Goal: Complete application form

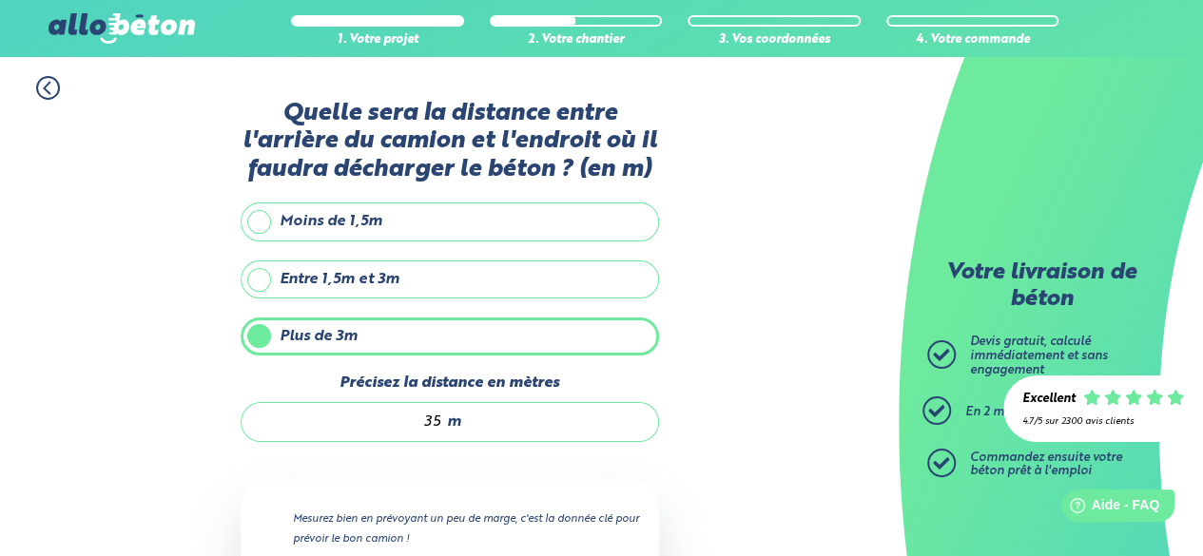
scroll to position [298, 0]
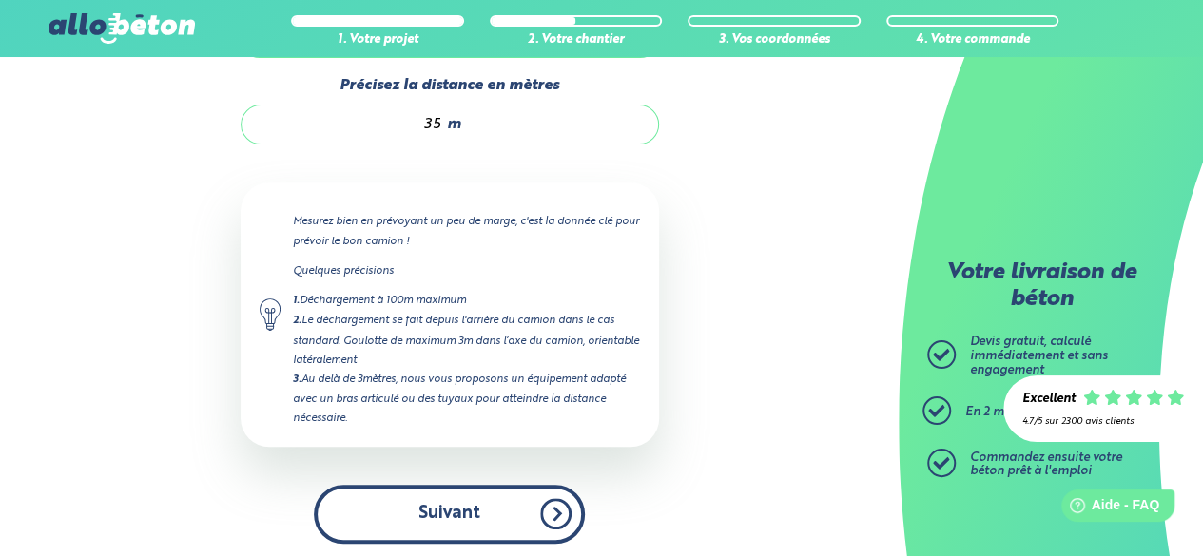
click at [492, 492] on button "Suivant" at bounding box center [449, 514] width 271 height 58
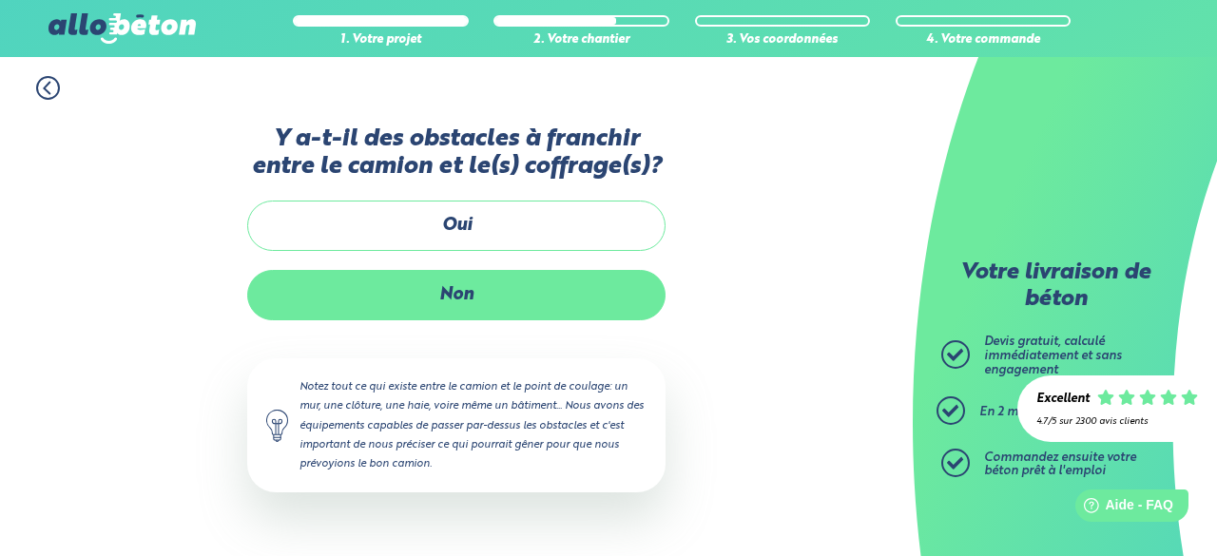
click at [533, 313] on label "Non" at bounding box center [456, 295] width 418 height 50
click at [0, 0] on input "Non" at bounding box center [0, 0] width 0 height 0
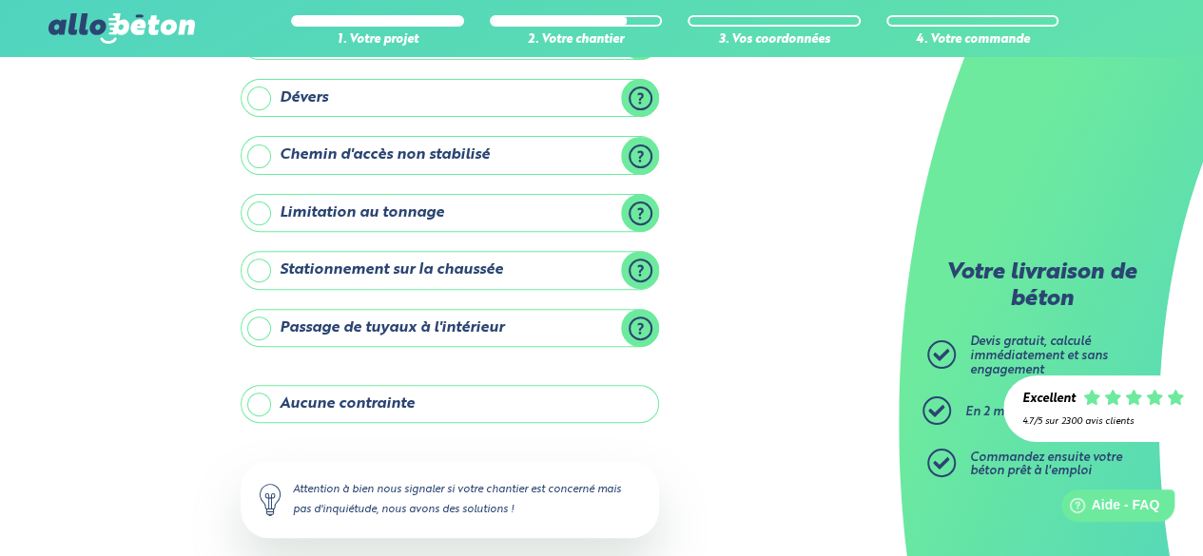
scroll to position [250, 0]
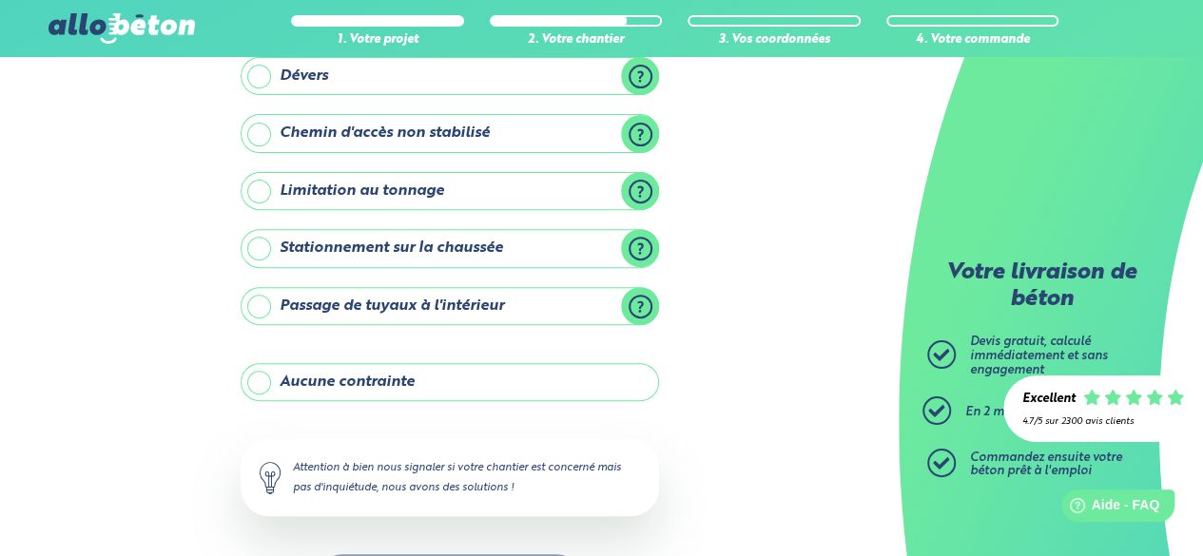
click at [479, 376] on label "Aucune contrainte" at bounding box center [450, 382] width 418 height 38
click at [0, 0] on input "Aucune contrainte" at bounding box center [0, 0] width 0 height 0
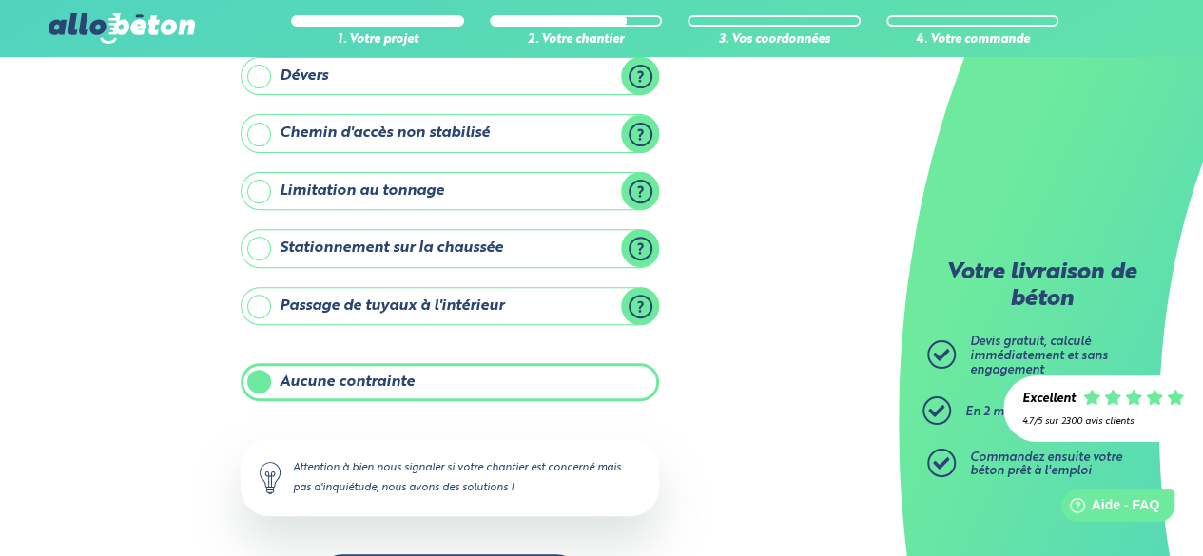
scroll to position [319, 0]
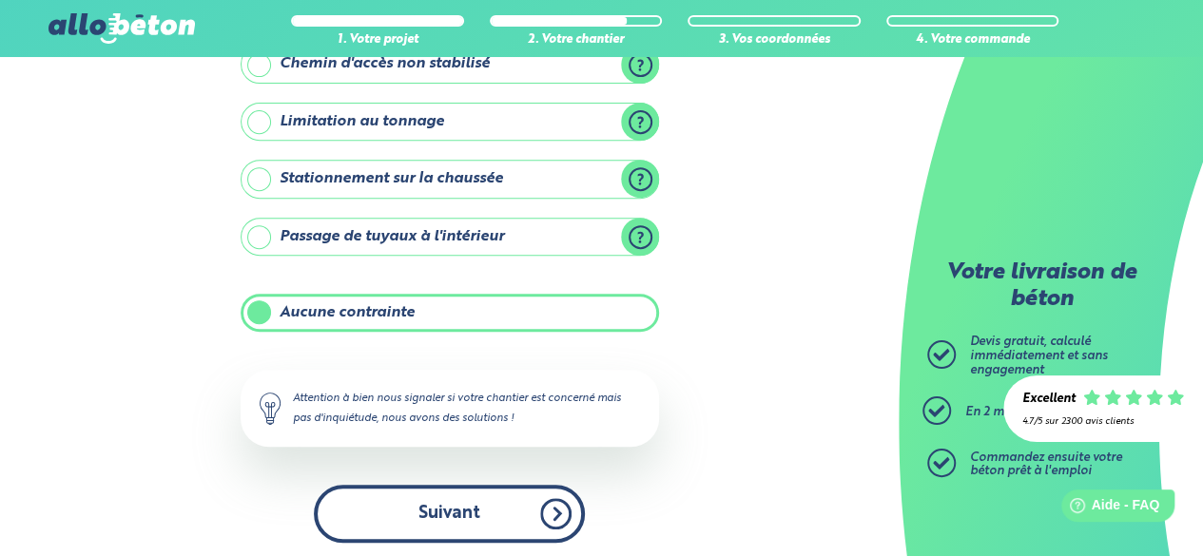
click at [452, 505] on button "Suivant" at bounding box center [449, 514] width 271 height 58
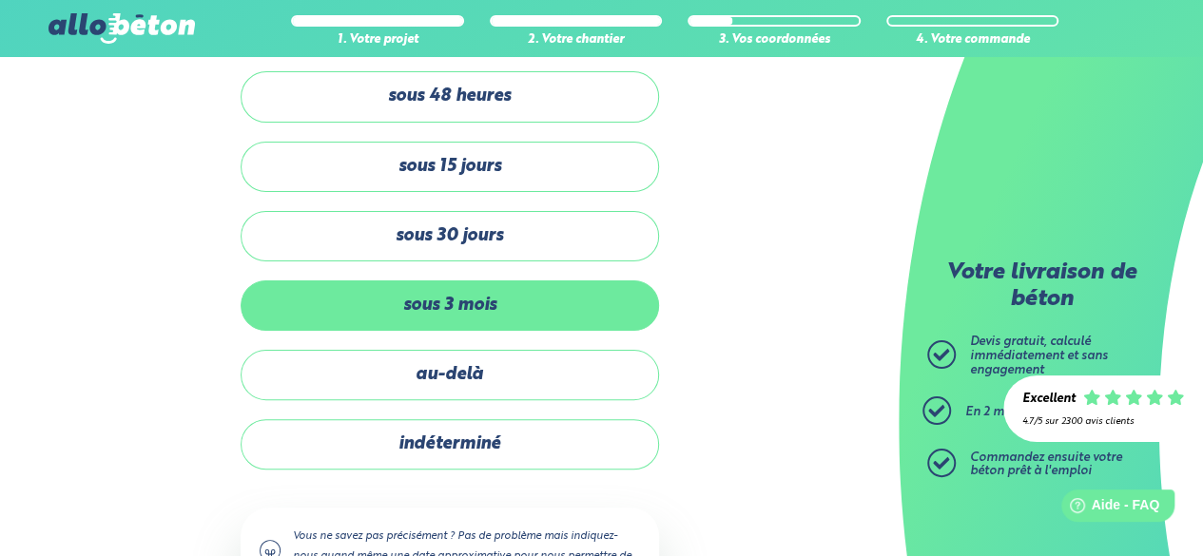
scroll to position [76, 0]
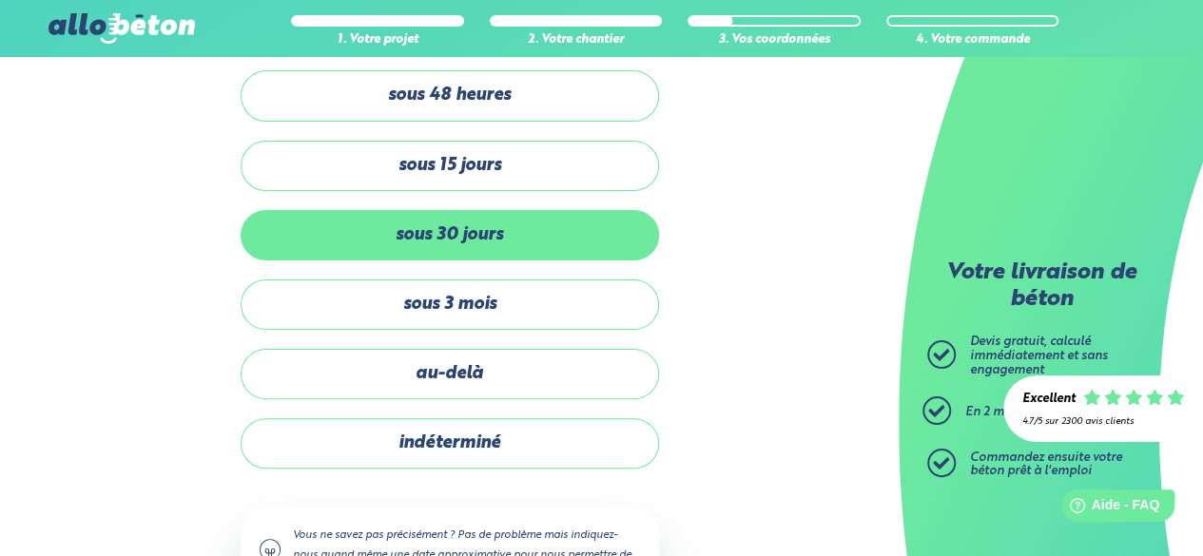
click at [473, 233] on label "sous 30 jours" at bounding box center [450, 235] width 418 height 50
click at [0, 0] on input "sous 30 jours" at bounding box center [0, 0] width 0 height 0
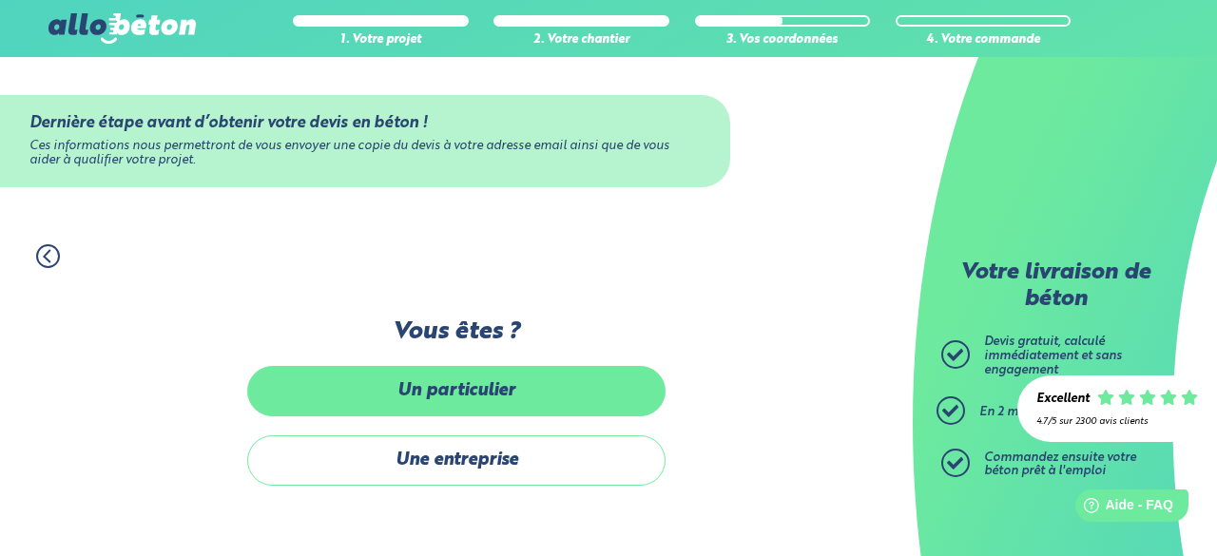
click at [471, 389] on label "Un particulier" at bounding box center [456, 391] width 418 height 50
click at [0, 0] on input "Un particulier" at bounding box center [0, 0] width 0 height 0
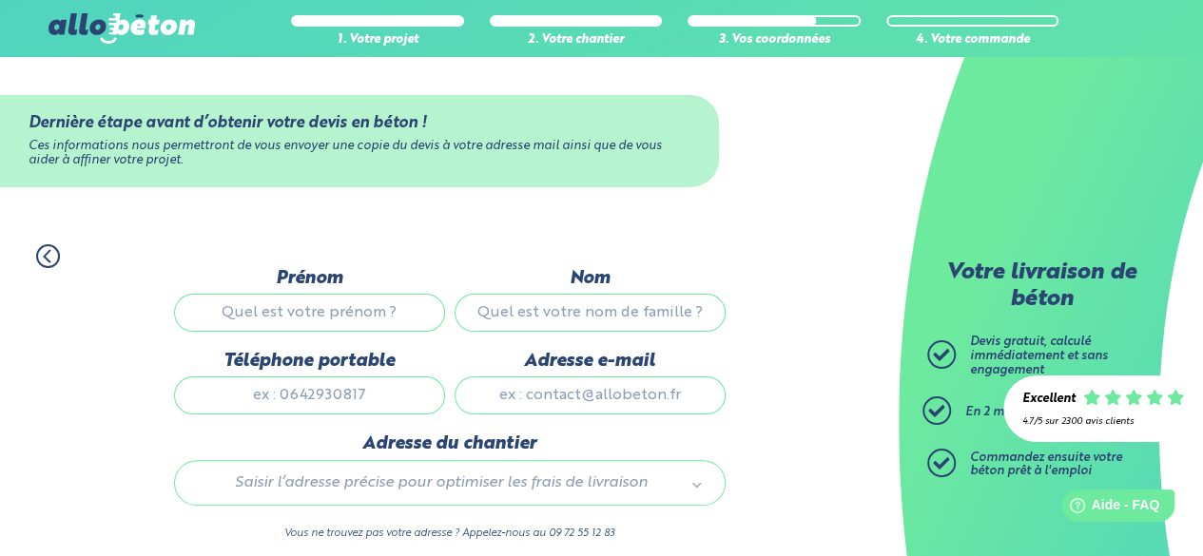
scroll to position [78, 0]
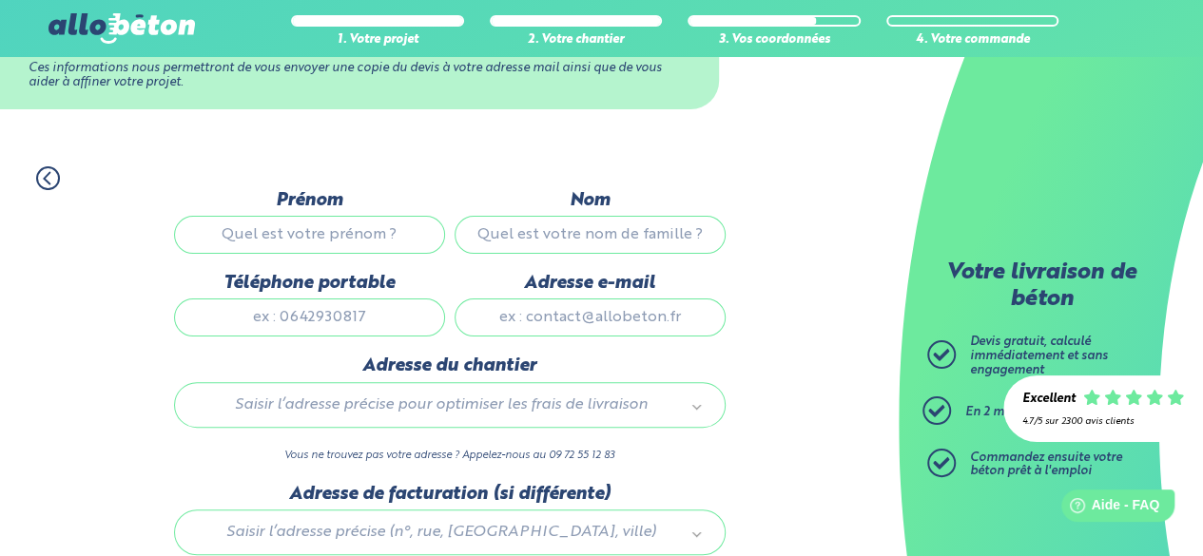
click at [340, 237] on input "Prénom" at bounding box center [309, 235] width 271 height 38
type input "Aglaya"
type input "Zaynieva"
type input "0763999314"
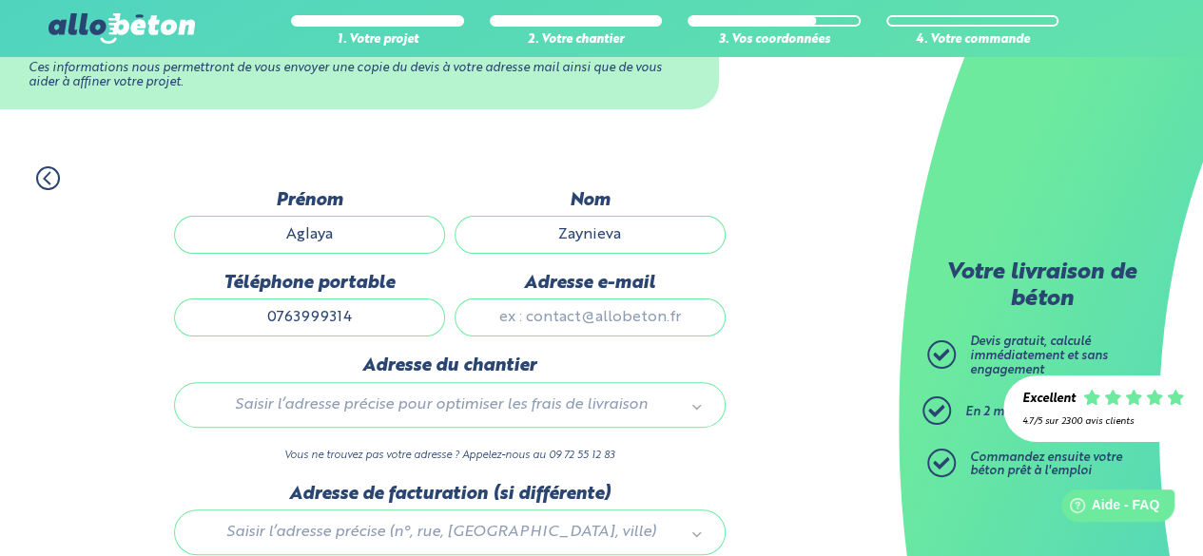
type input "[EMAIL_ADDRESS][DOMAIN_NAME]"
type input "[STREET_ADDRESS]"
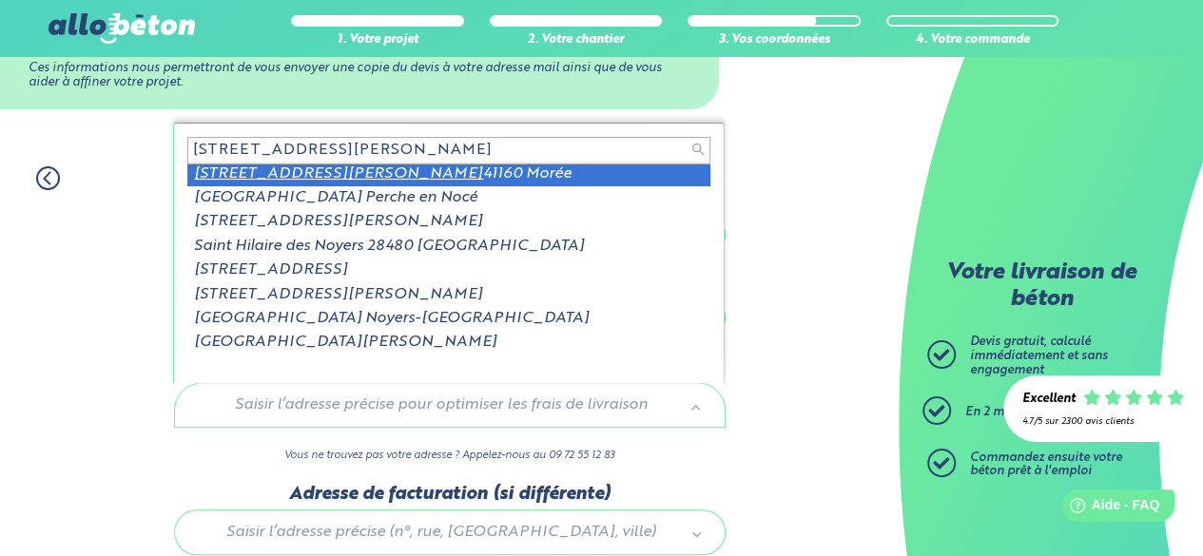
scroll to position [0, 0]
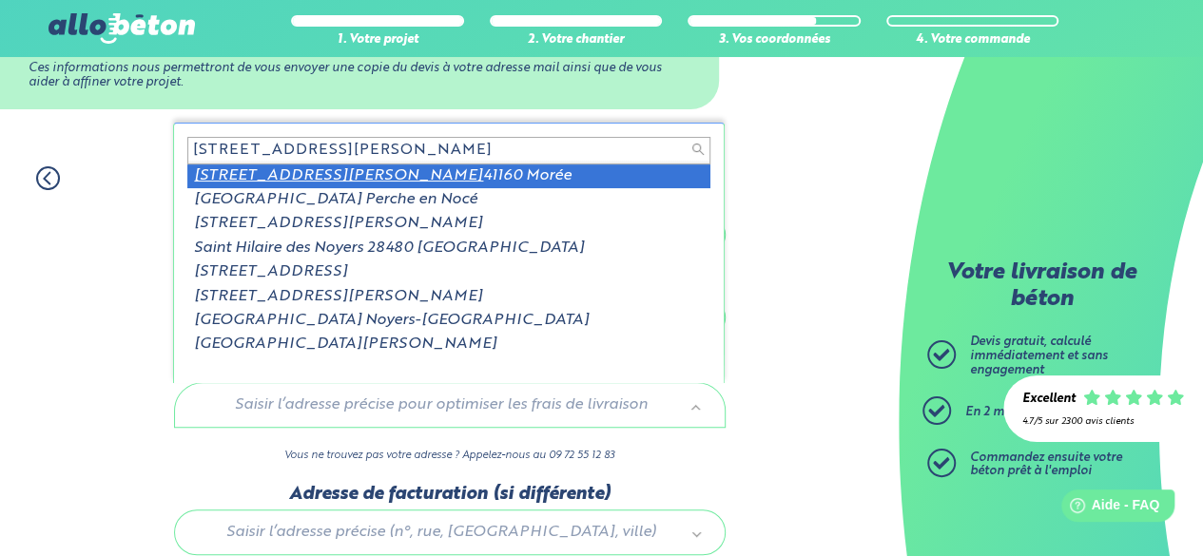
type input "[STREET_ADDRESS][PERSON_NAME]"
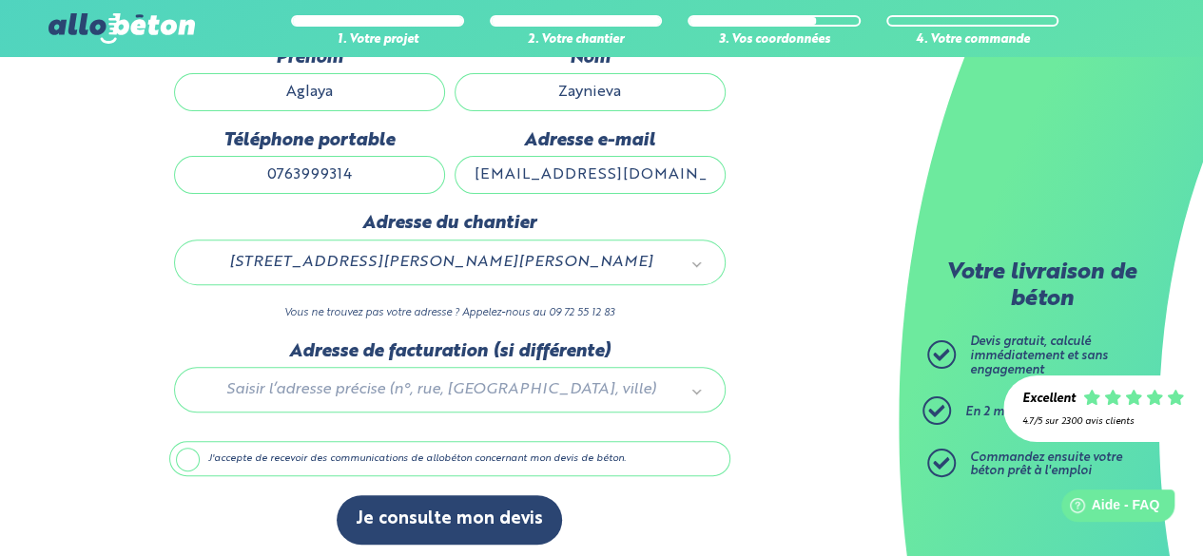
scroll to position [224, 0]
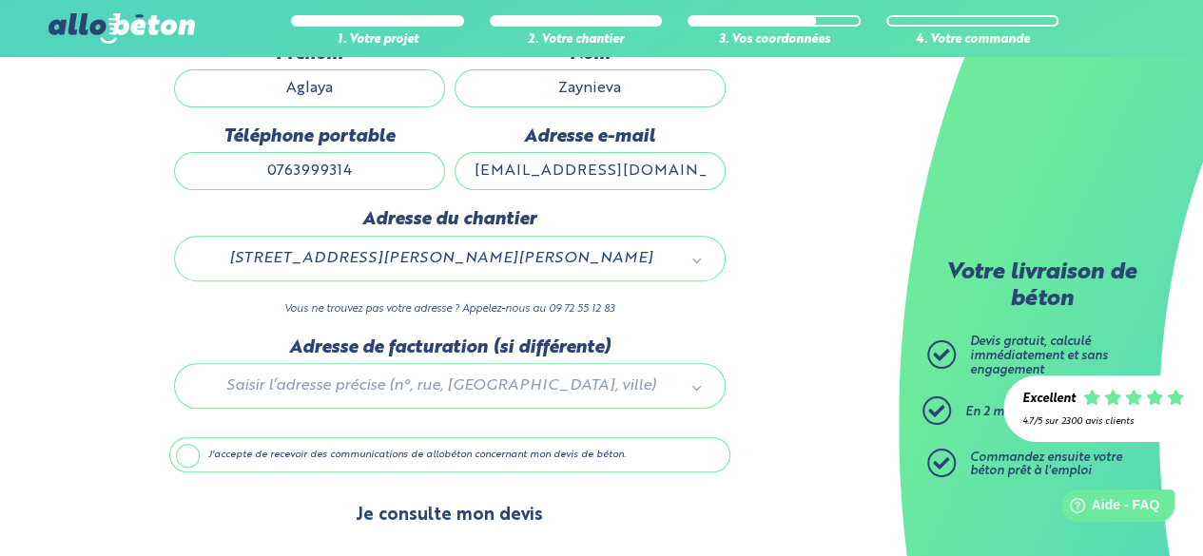
click at [465, 518] on button "Je consulte mon devis" at bounding box center [449, 516] width 225 height 48
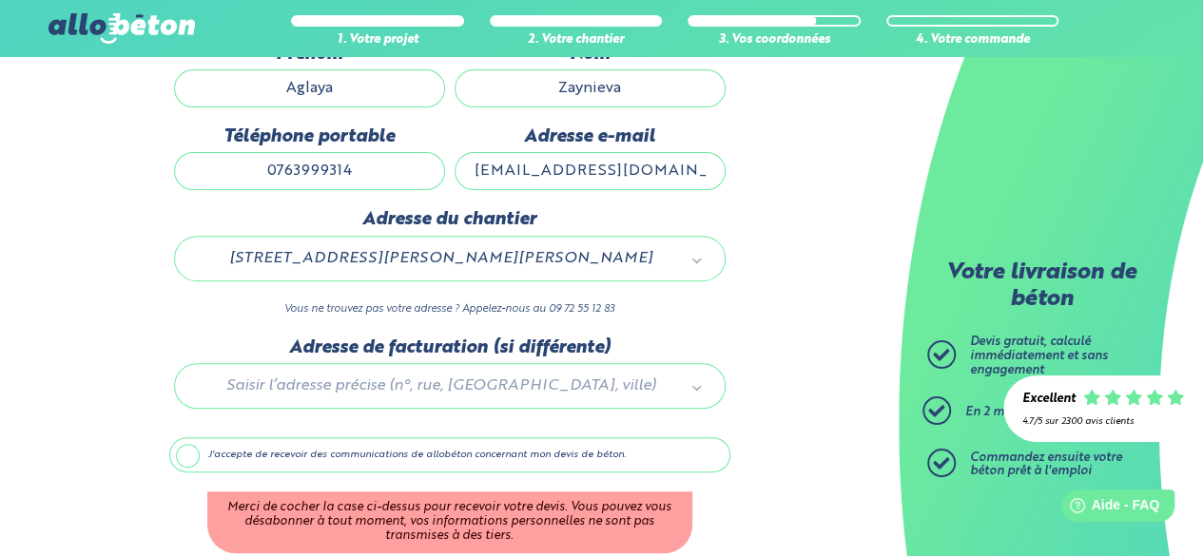
scroll to position [304, 0]
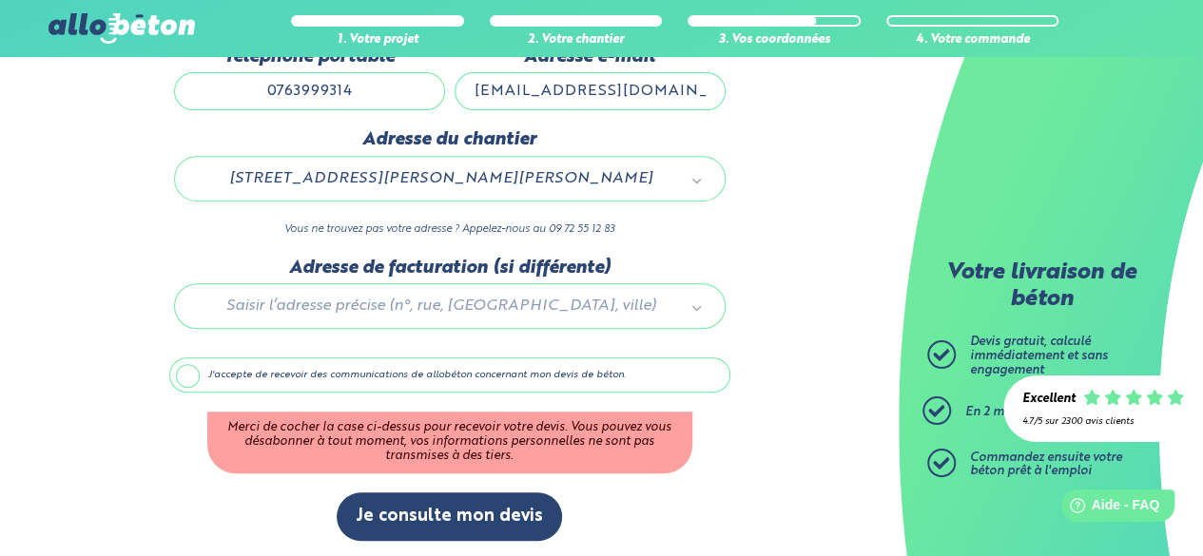
click at [198, 368] on label "J'accepte de recevoir des communications de allobéton concernant mon devis de b…" at bounding box center [449, 375] width 561 height 36
click at [0, 0] on input "J'accepte de recevoir des communications de allobéton concernant mon devis de b…" at bounding box center [0, 0] width 0 height 0
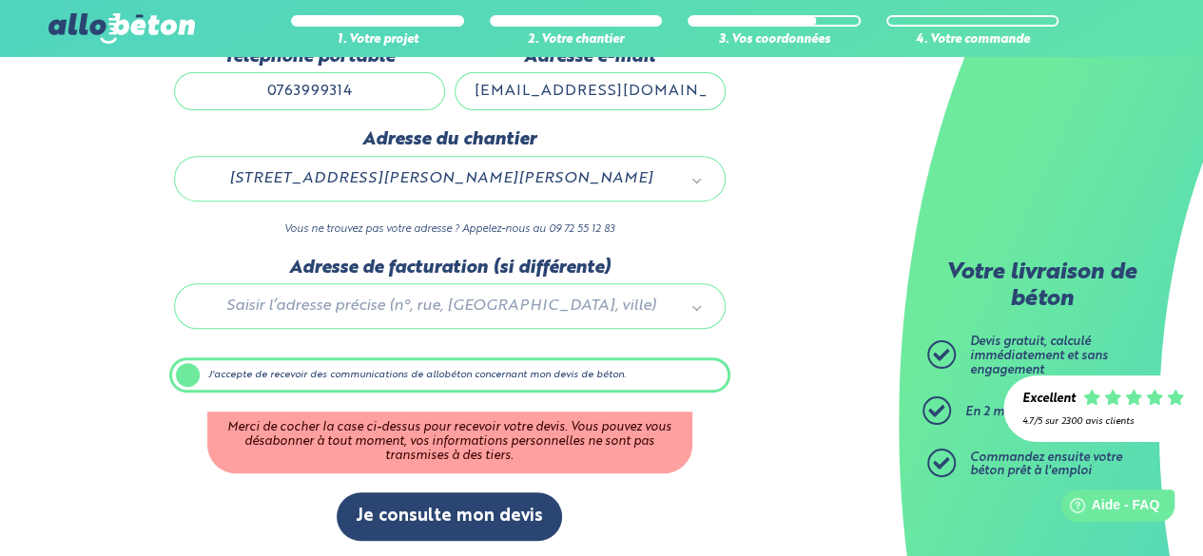
scroll to position [224, 0]
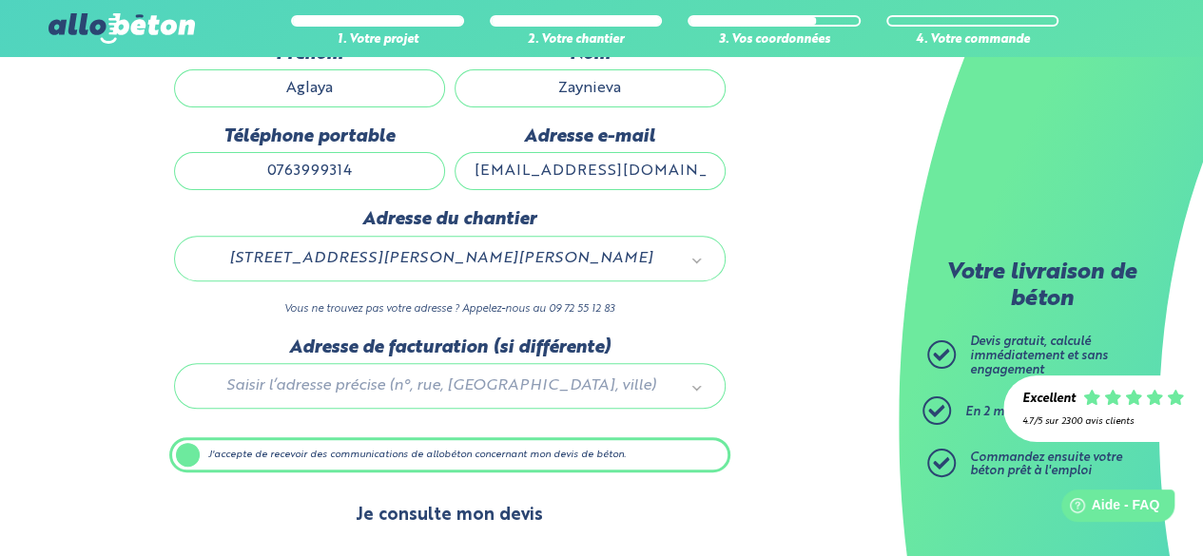
click at [439, 512] on button "Je consulte mon devis" at bounding box center [449, 516] width 225 height 48
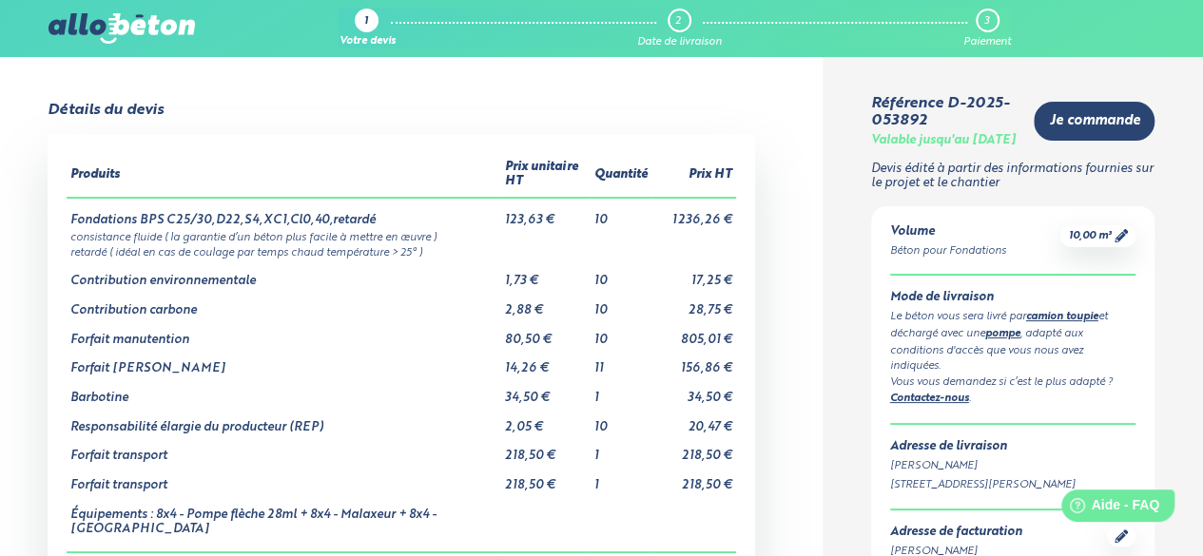
scroll to position [18, 0]
